Goal: Use online tool/utility: Utilize a website feature to perform a specific function

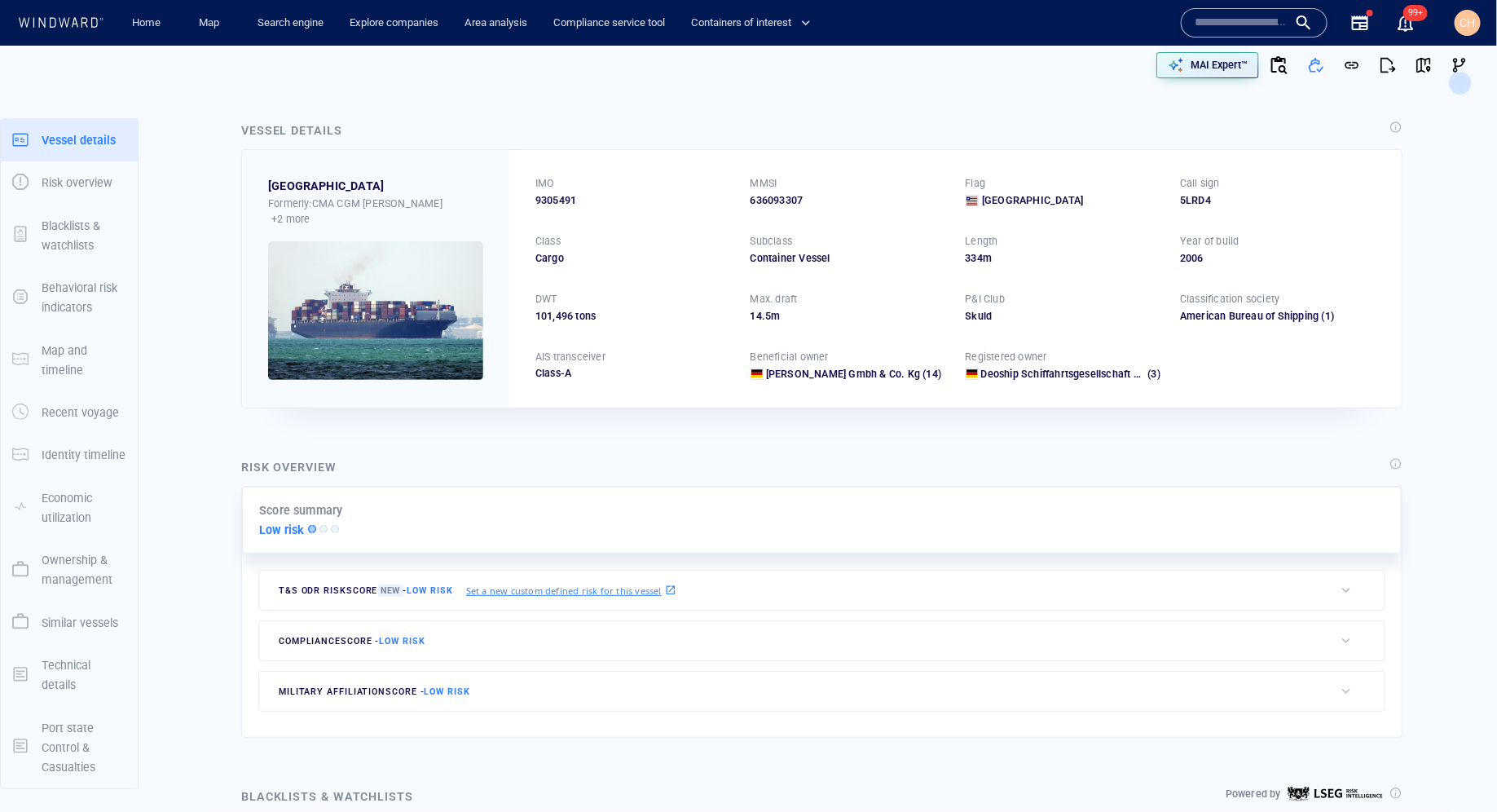
click at [1460, 28] on div "CH" at bounding box center [1467, 22] width 26 height 26
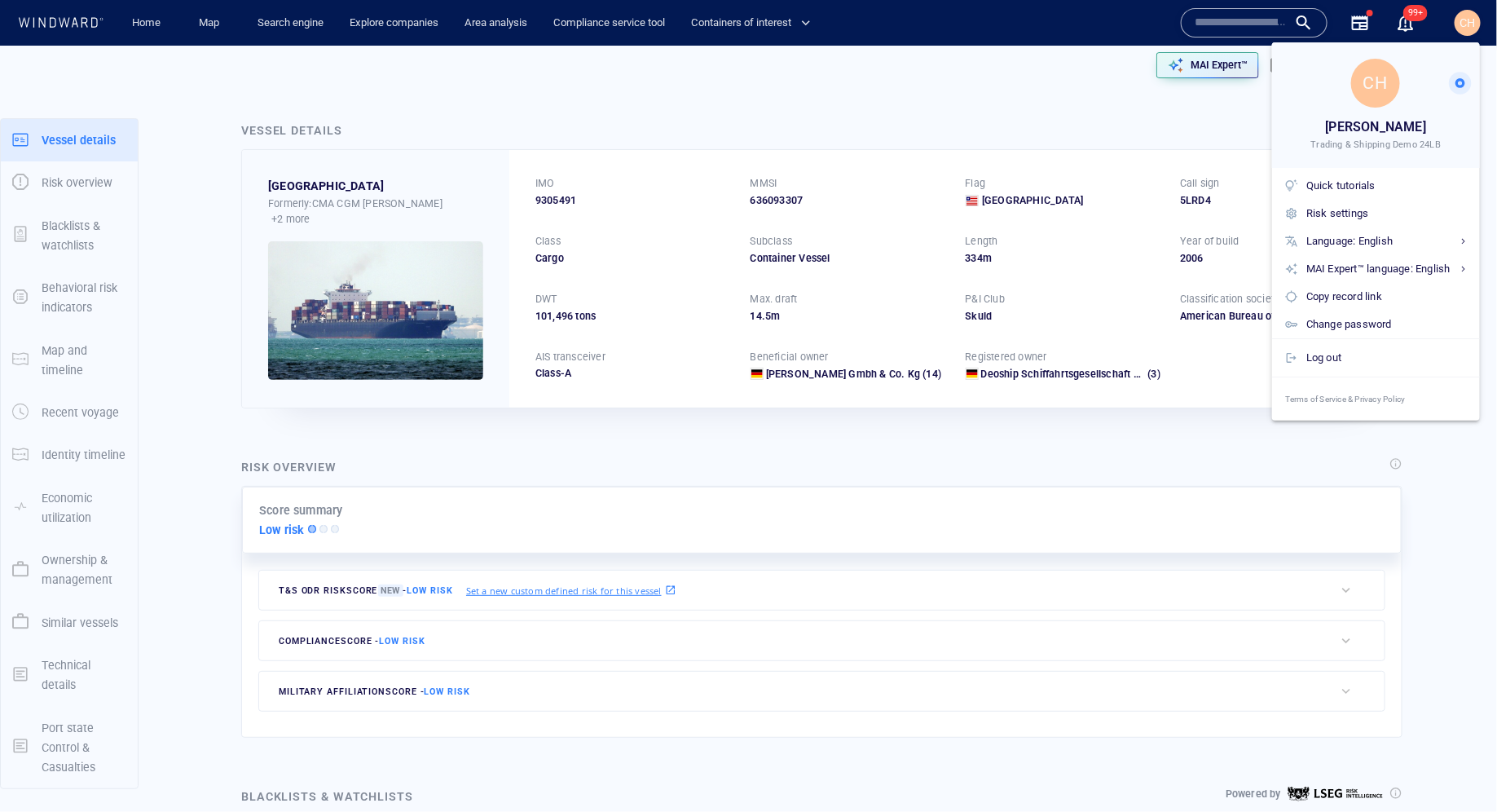
click at [1220, 18] on div at bounding box center [748, 406] width 1497 height 812
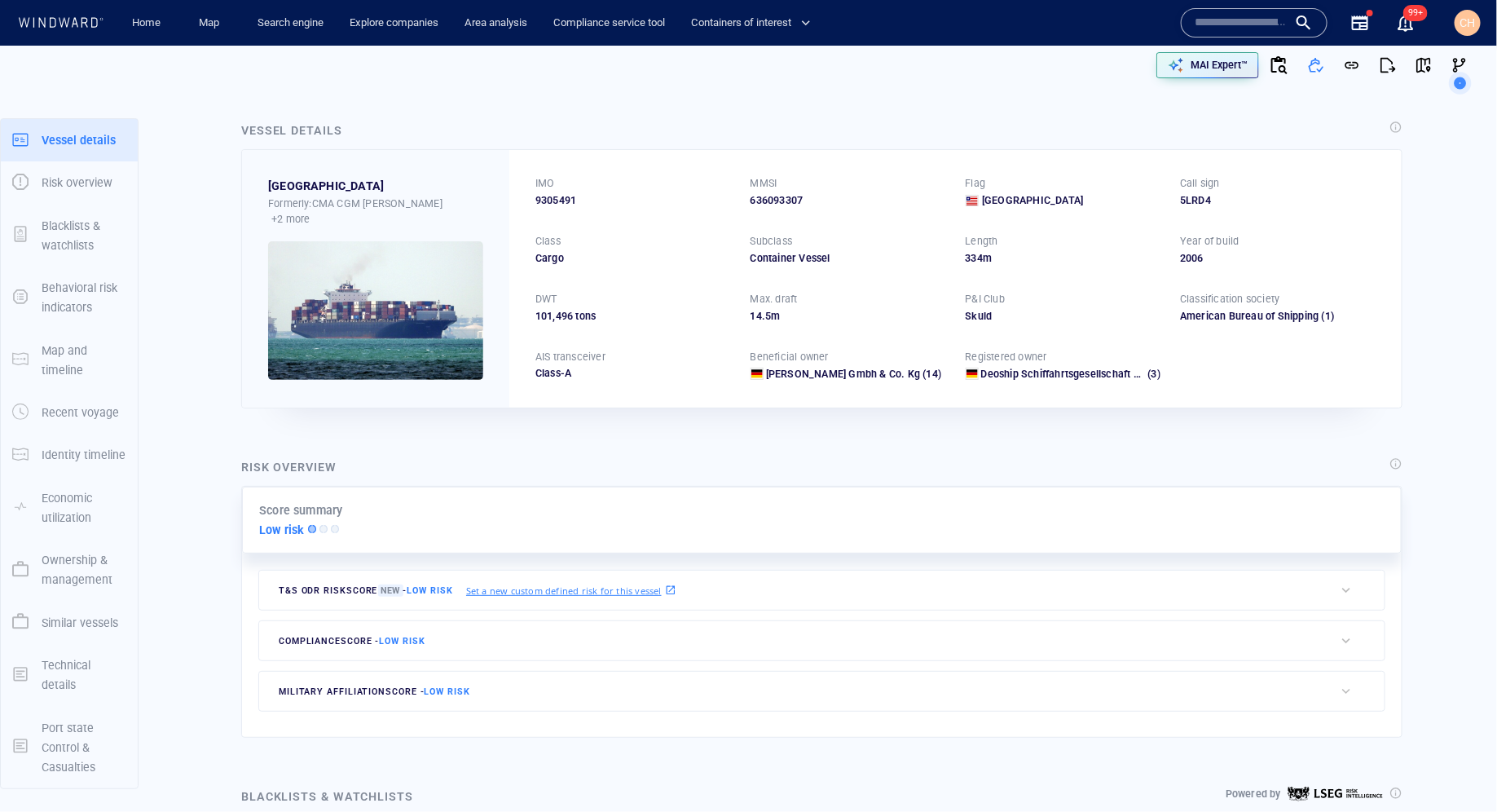
click at [1215, 23] on body "Home Map Search engine Explore companies Area analysis Compliance service tool …" at bounding box center [748, 406] width 1497 height 812
click at [1213, 23] on input "text" at bounding box center [1241, 23] width 93 height 25
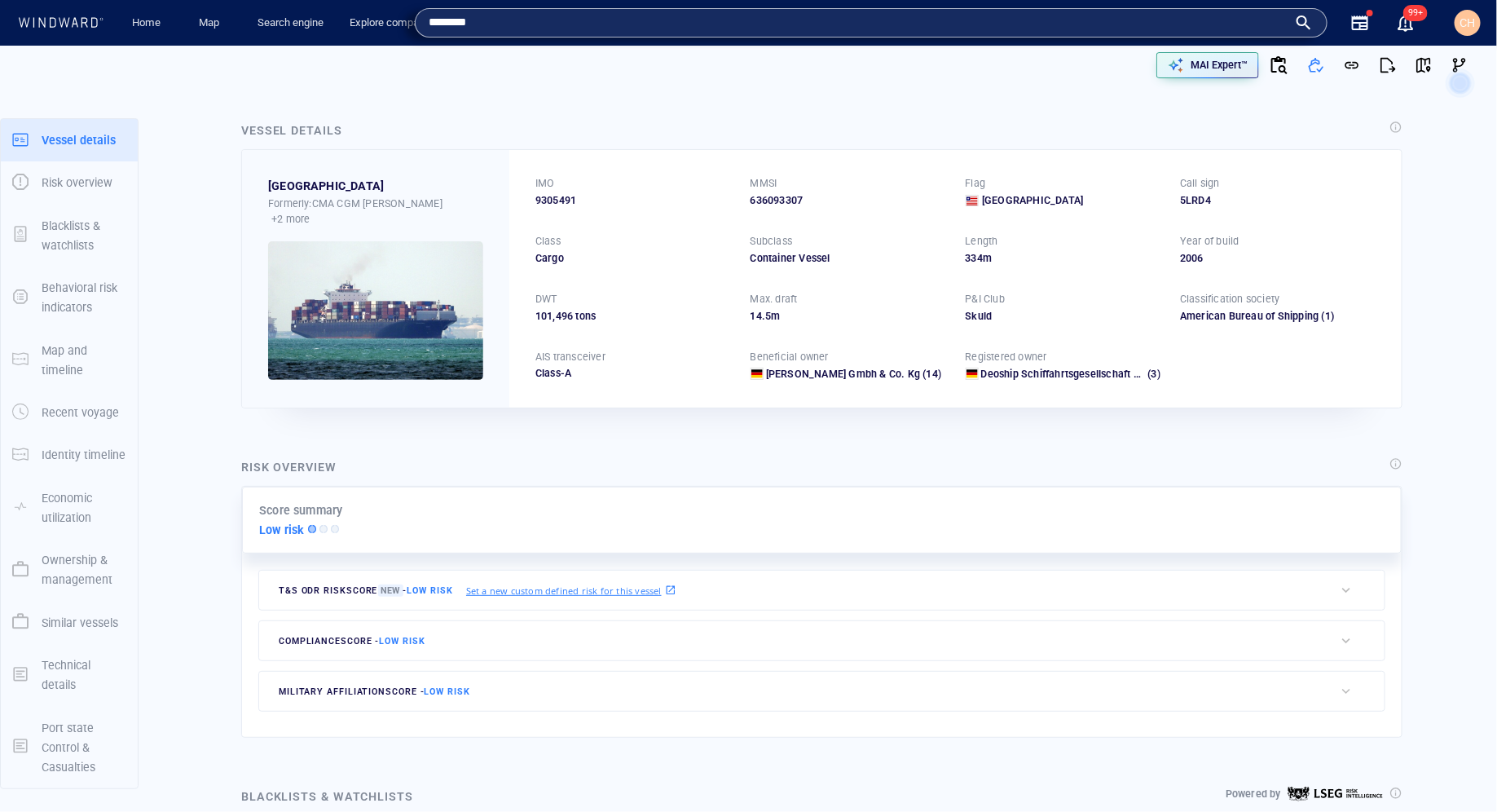
type input "********"
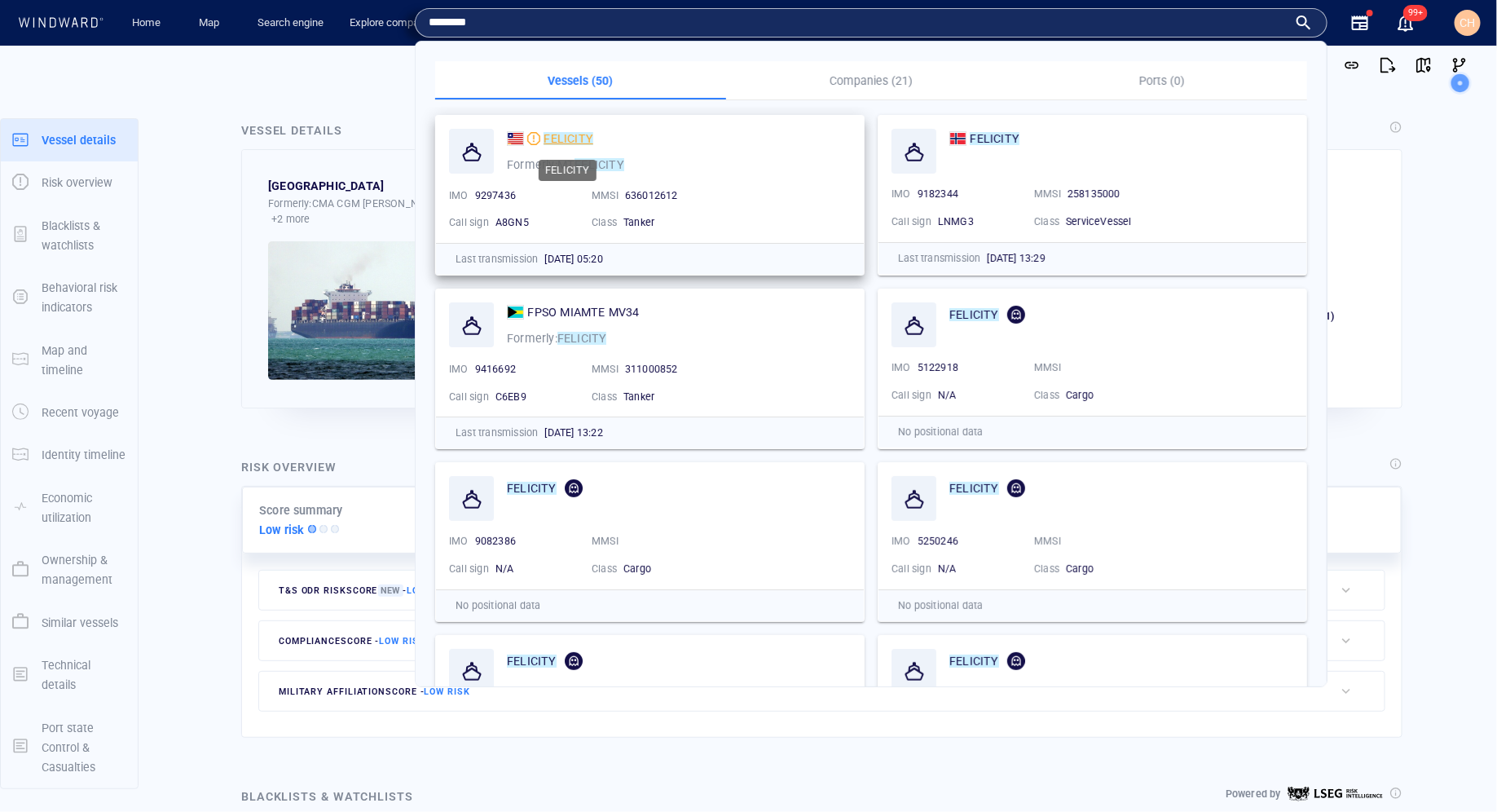
click at [571, 141] on mark "FELICITY" at bounding box center [568, 139] width 49 height 13
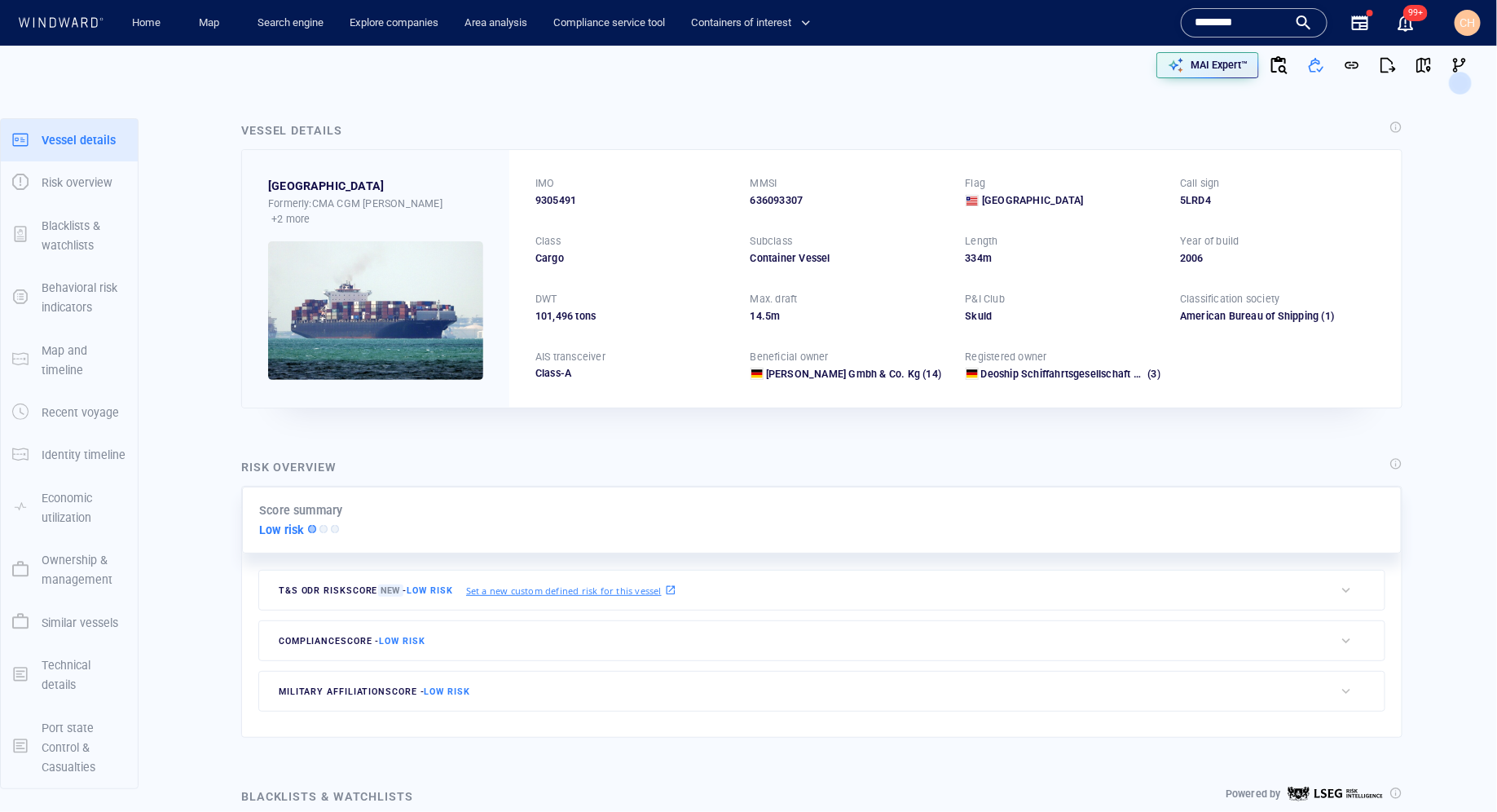
click at [1236, 9] on div "********" at bounding box center [1254, 23] width 146 height 29
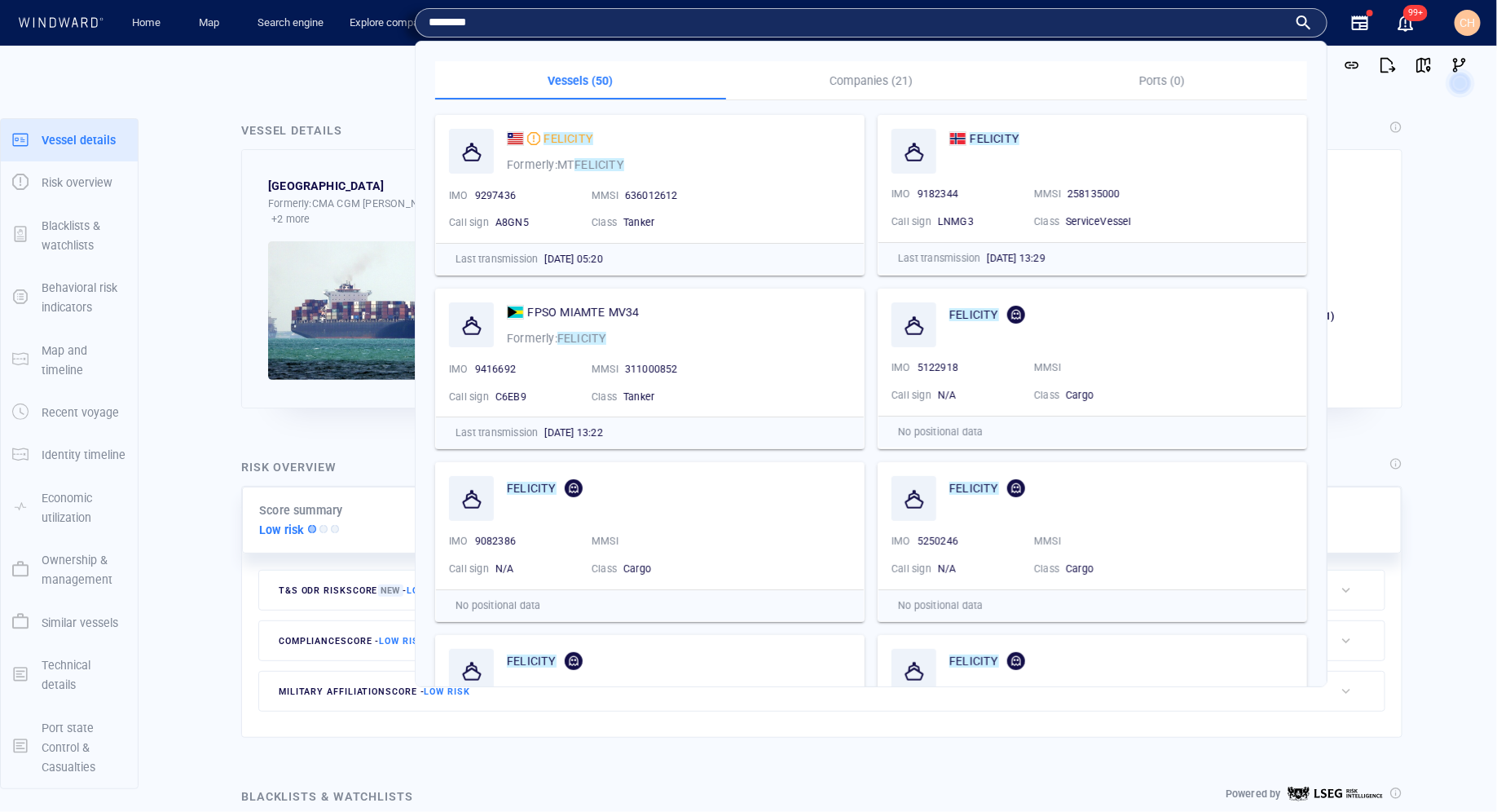
click at [1236, 16] on input "********" at bounding box center [858, 23] width 859 height 25
click at [999, 138] on mark "FELICITY" at bounding box center [995, 139] width 49 height 13
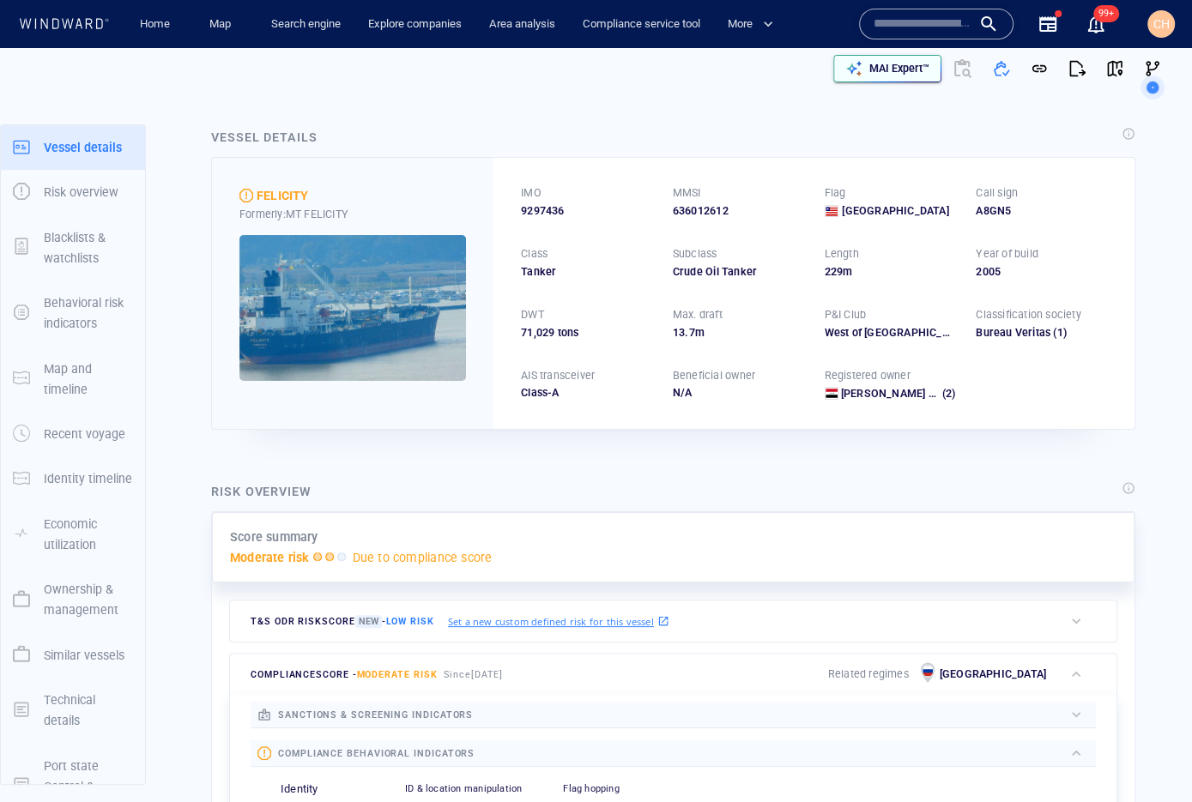
click at [906, 73] on p "MAI Expert™" at bounding box center [899, 68] width 60 height 15
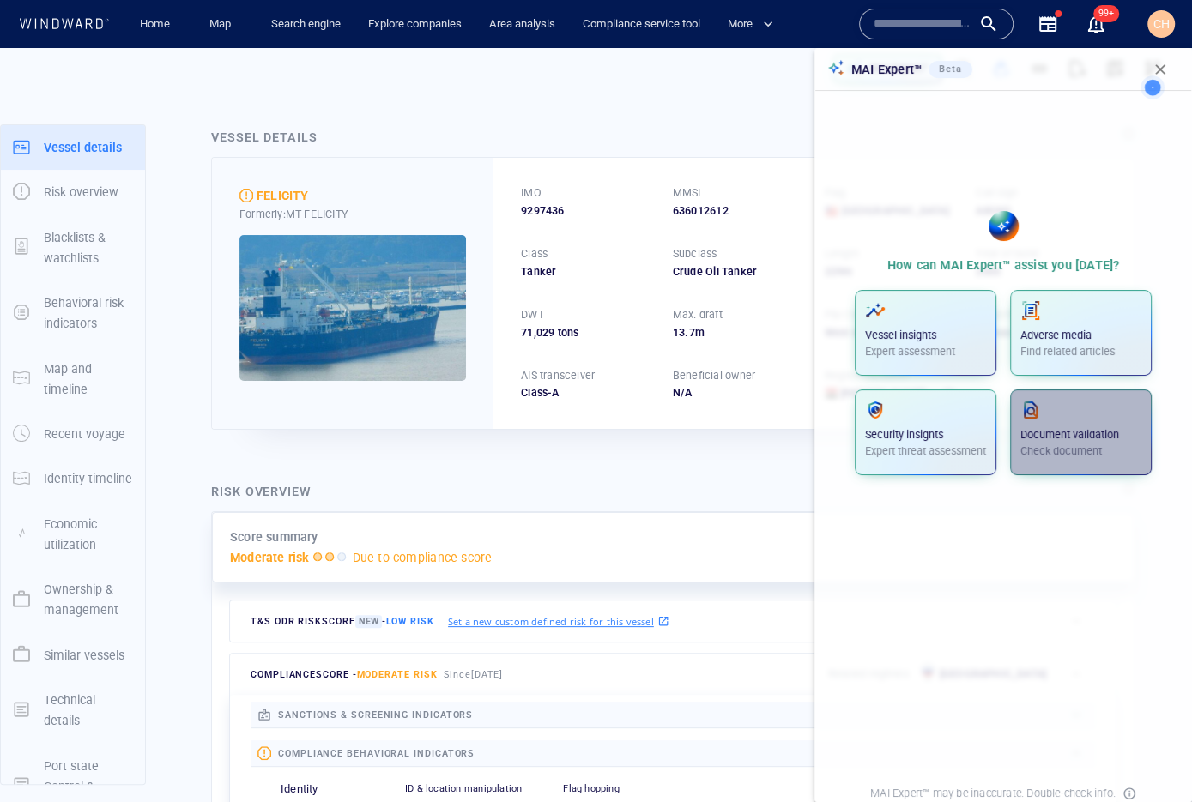
click at [1057, 457] on span "Document validation Check document" at bounding box center [1080, 432] width 121 height 65
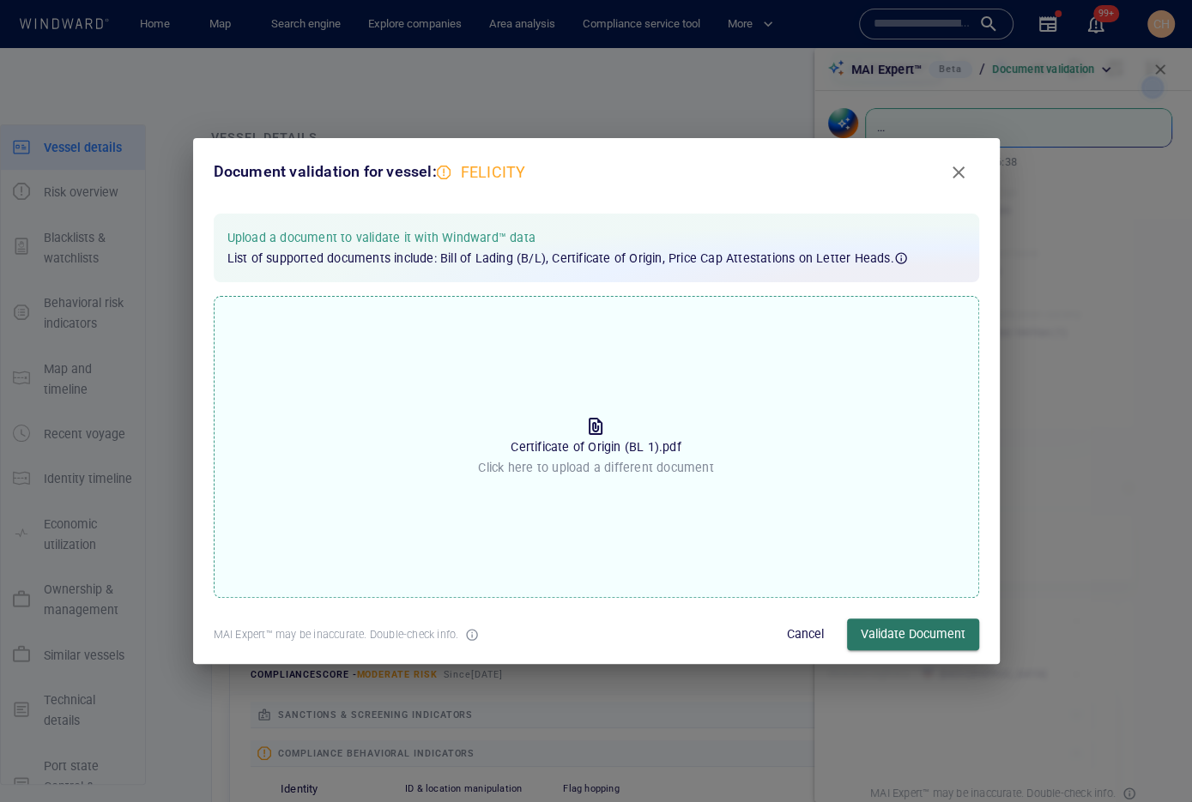
click at [887, 631] on span "Validate Document" at bounding box center [913, 634] width 105 height 21
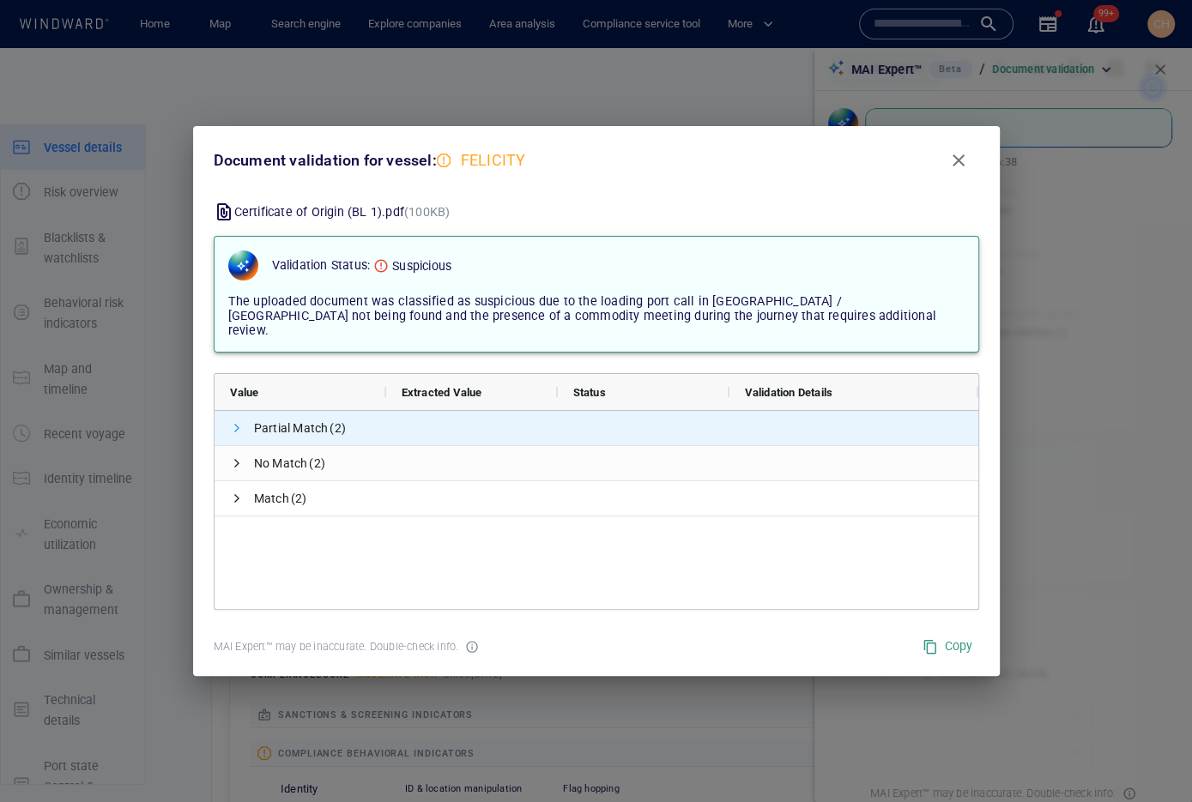
click at [234, 421] on span at bounding box center [237, 428] width 14 height 14
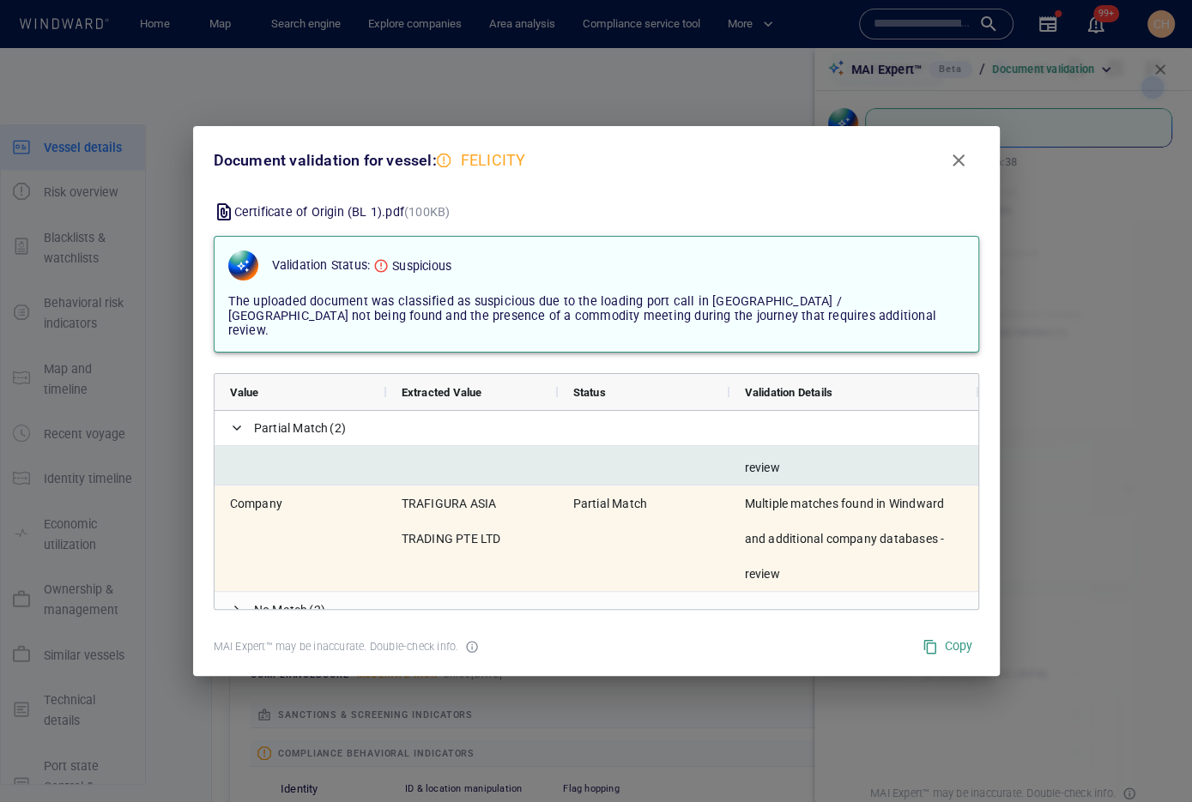
scroll to position [67, 0]
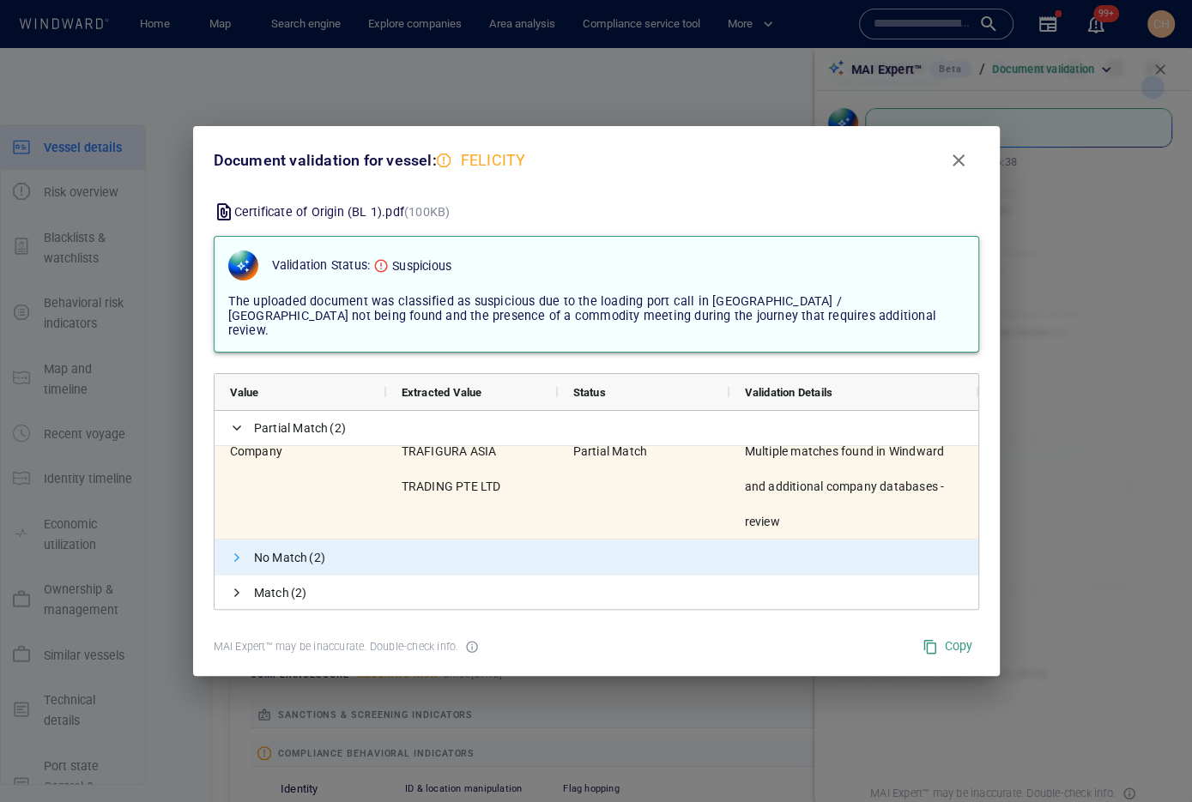
click at [231, 551] on span at bounding box center [237, 558] width 14 height 14
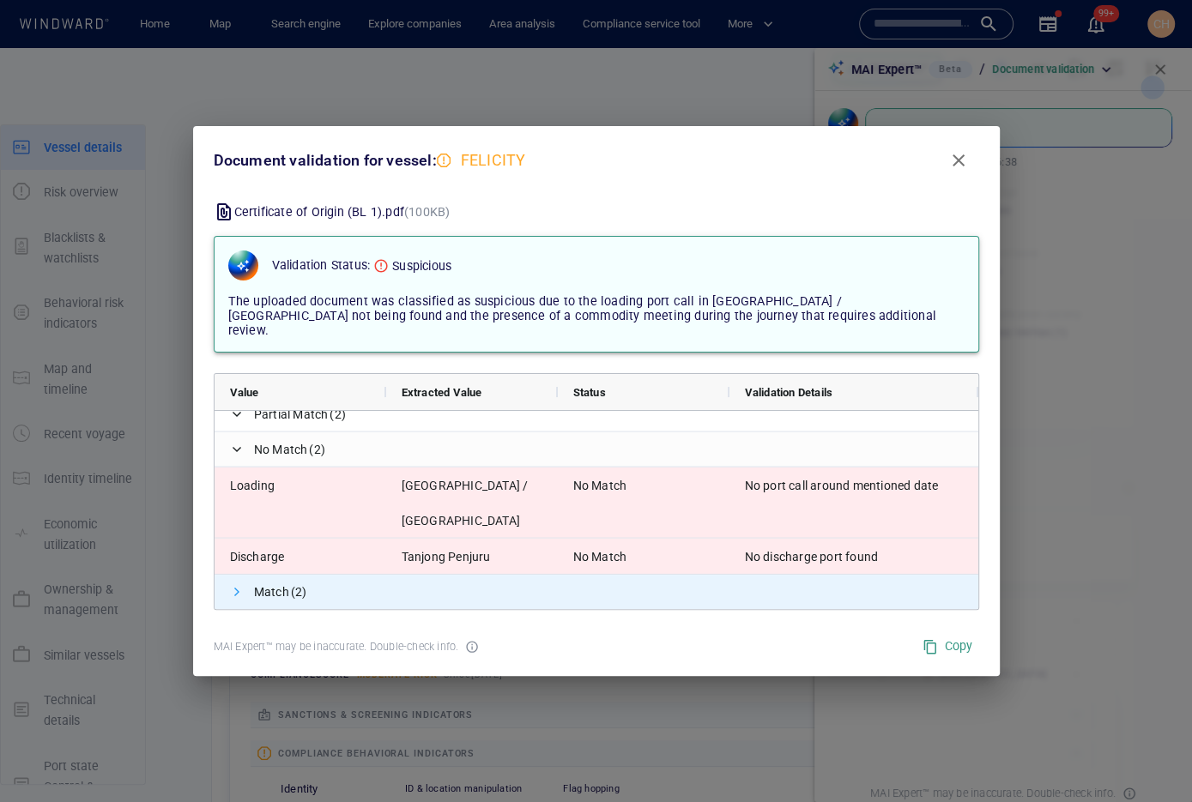
click at [238, 585] on span at bounding box center [237, 592] width 14 height 14
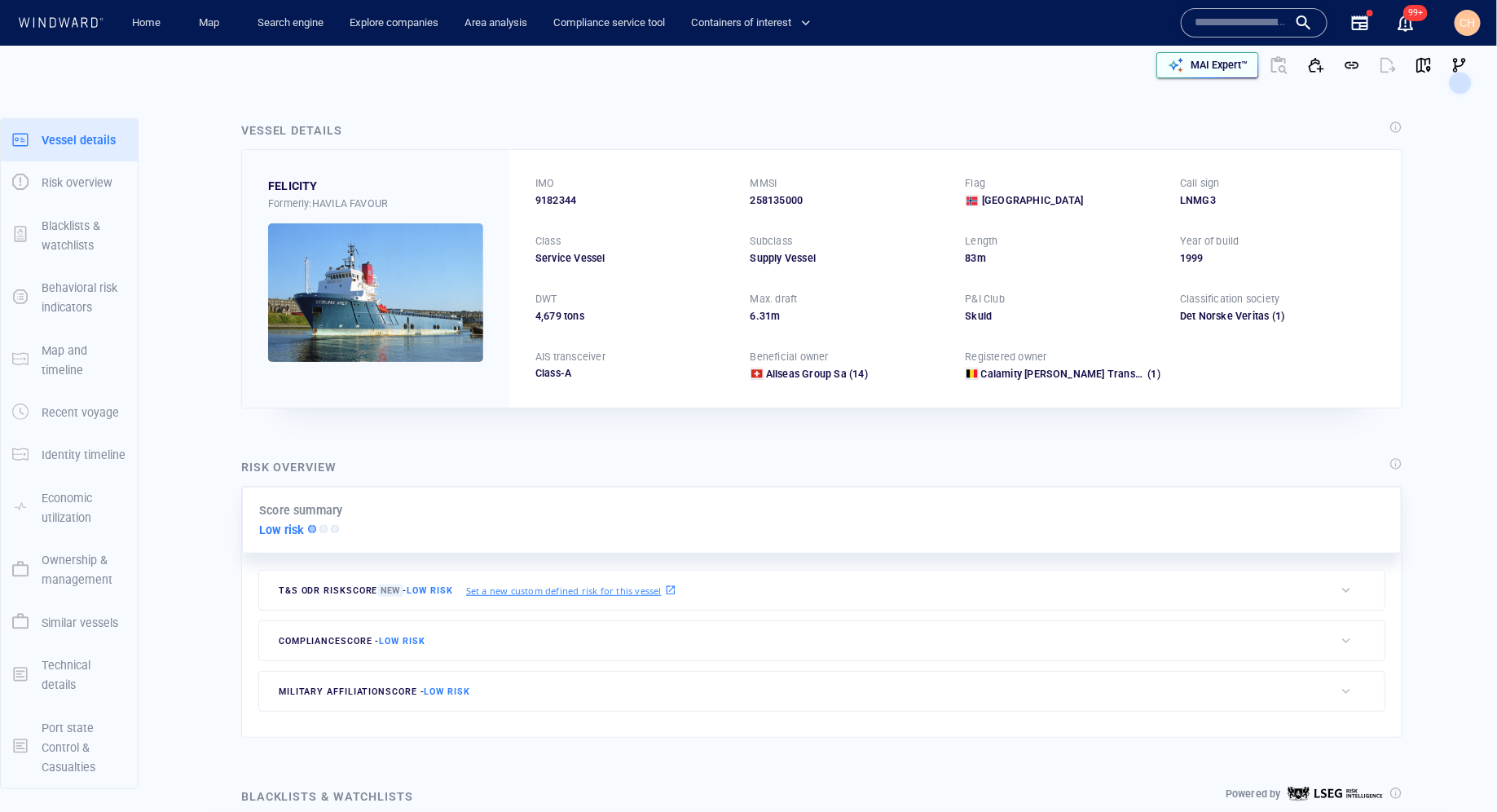
click at [1202, 71] on p "MAI Expert™" at bounding box center [1219, 65] width 57 height 14
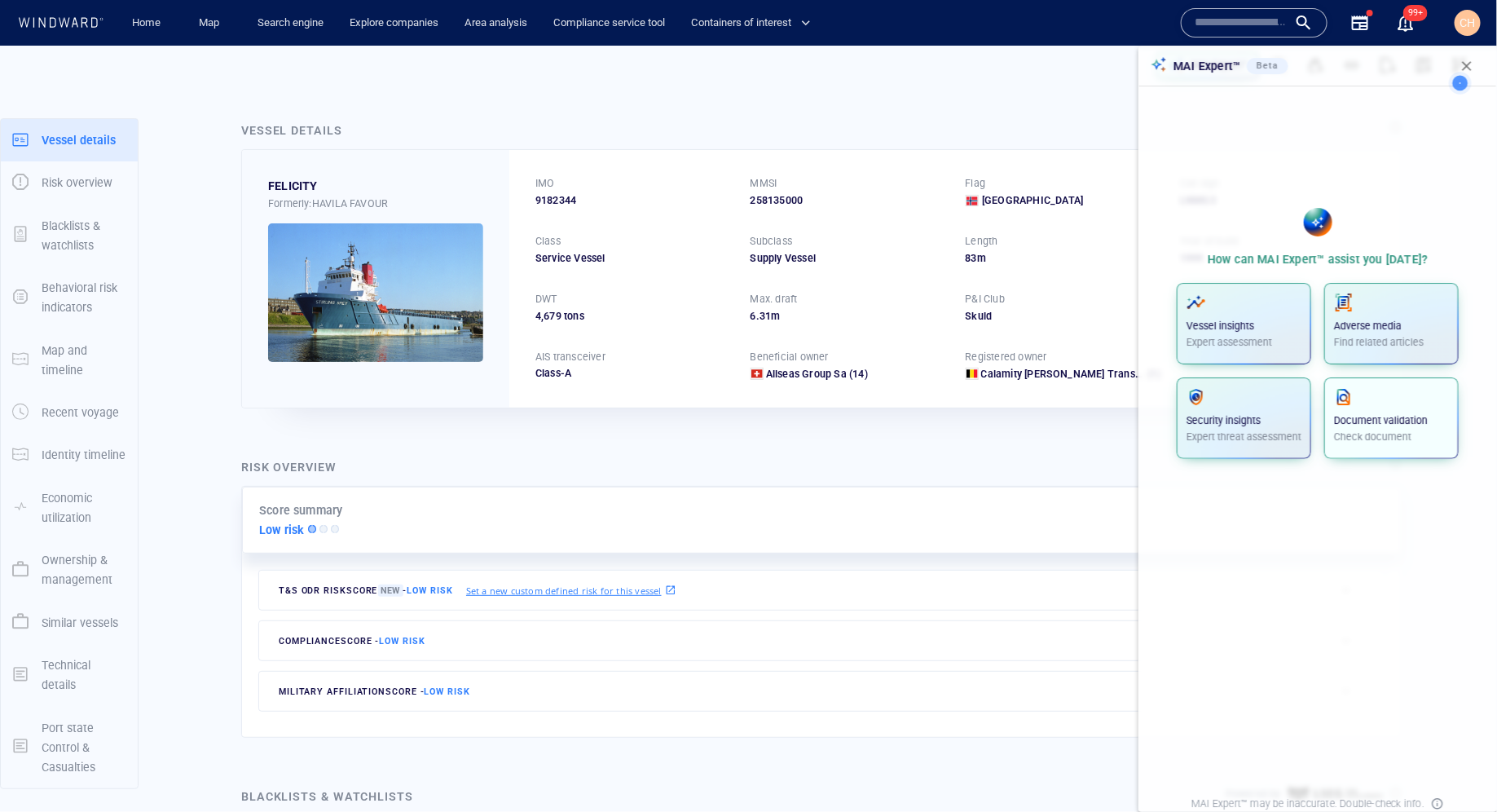
click at [1381, 430] on p "Check document" at bounding box center [1391, 436] width 115 height 14
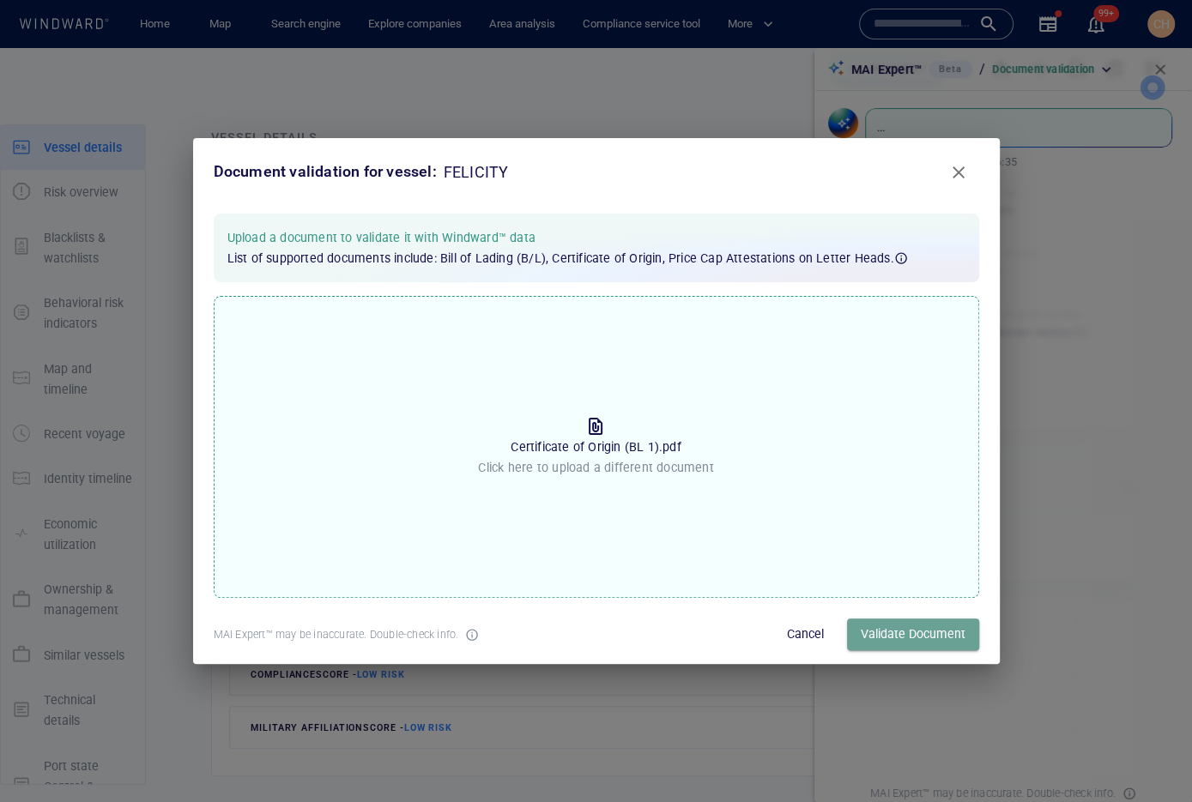
click at [933, 635] on span "Validate Document" at bounding box center [913, 634] width 105 height 21
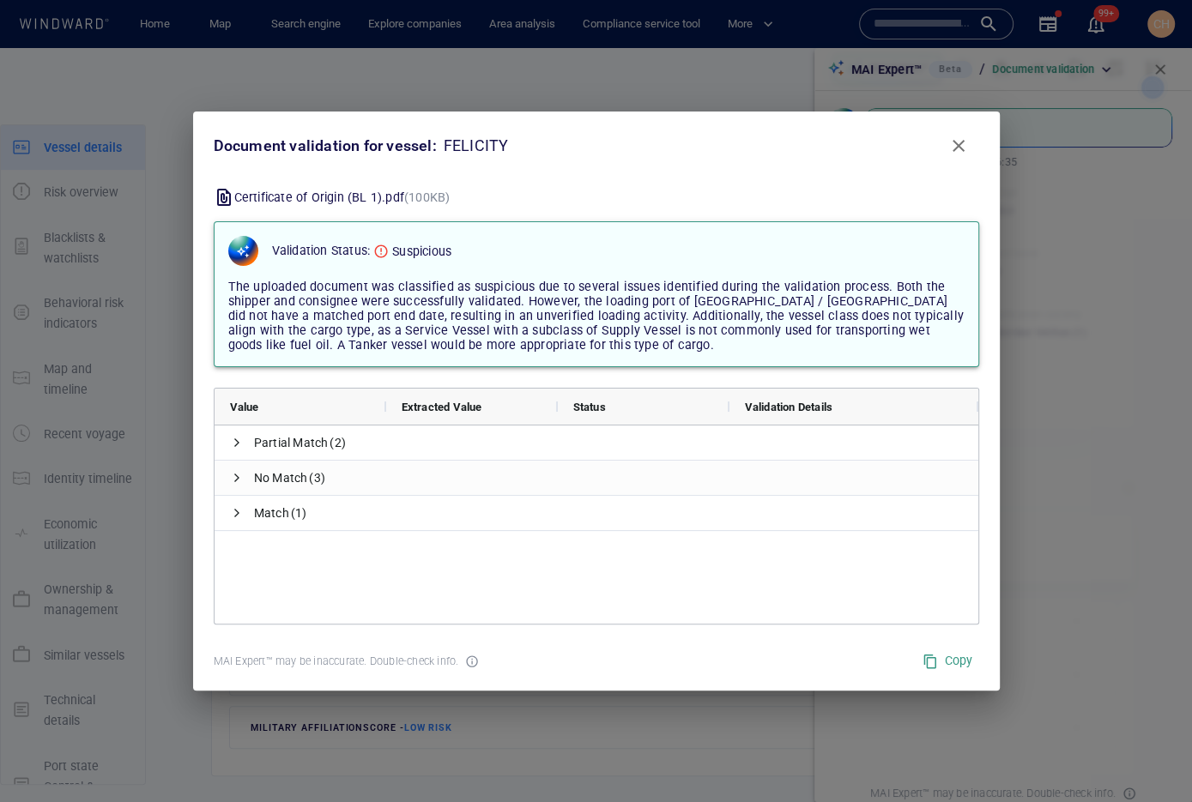
scroll to position [3, 0]
